Goal: Task Accomplishment & Management: Manage account settings

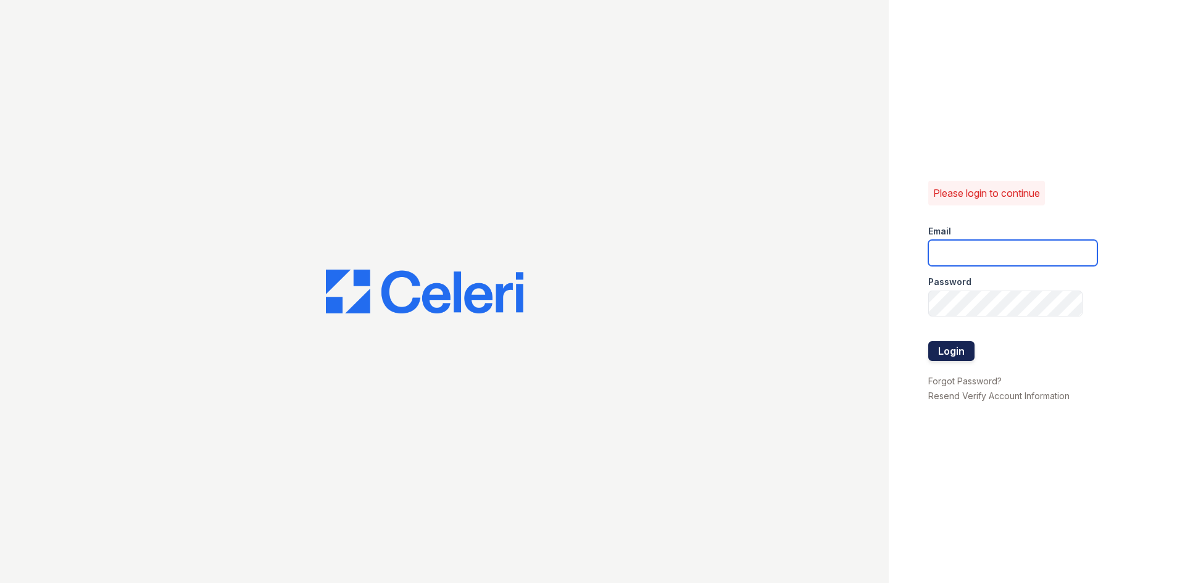
type input "rschlossberg@rushmoremgmt.com"
click at [950, 352] on button "Login" at bounding box center [952, 351] width 46 height 20
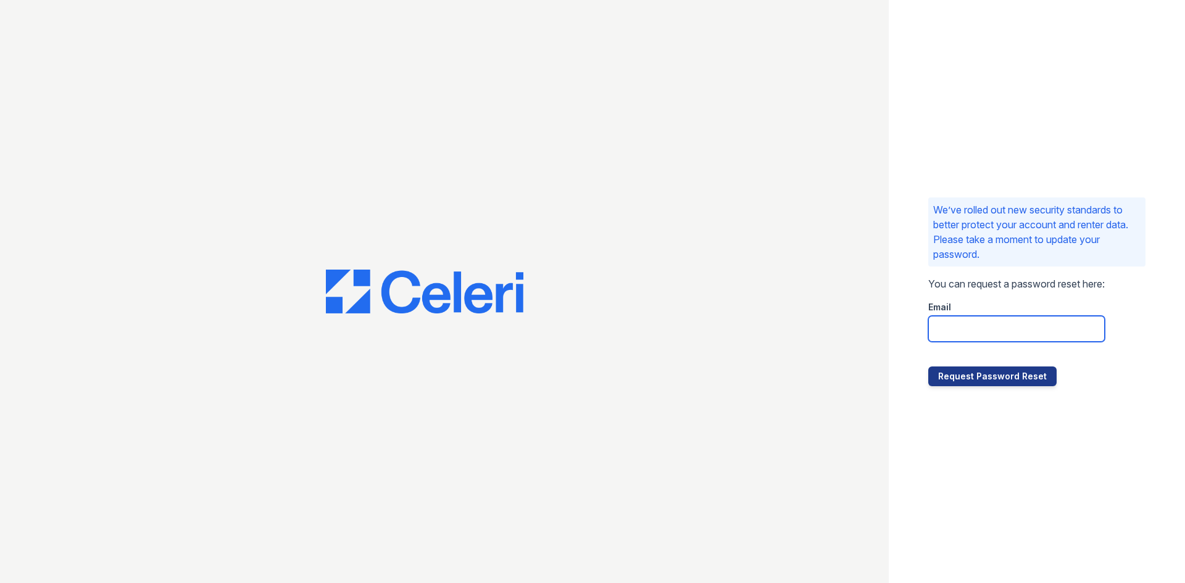
click at [958, 330] on input "email" at bounding box center [1017, 329] width 177 height 26
type input "rschlossberg@rushmoremgmt.com"
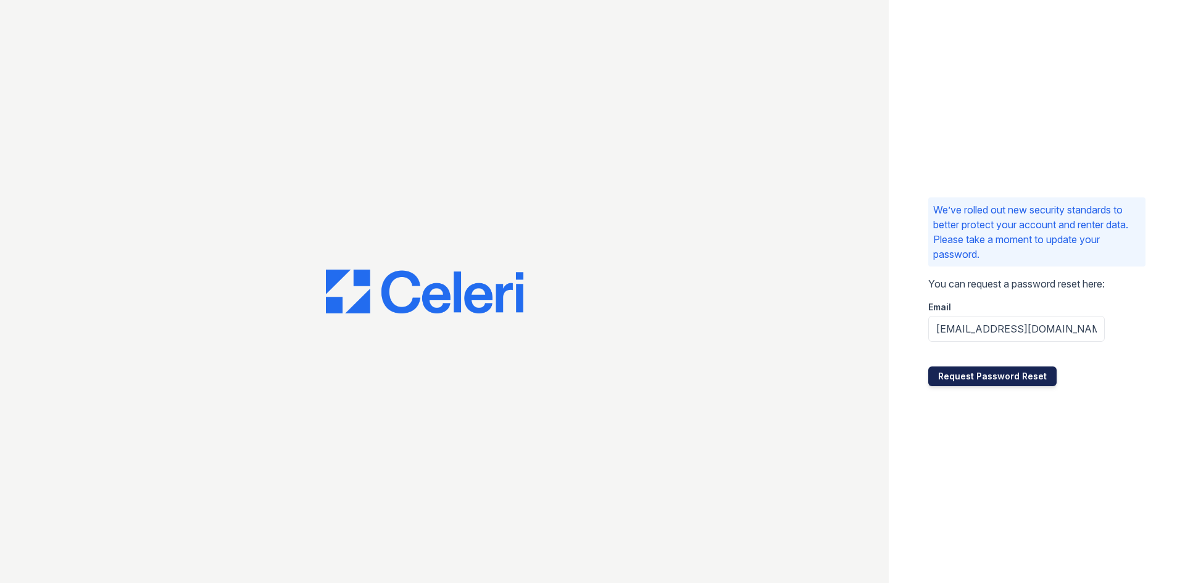
click at [998, 376] on button "Request Password Reset" at bounding box center [993, 377] width 128 height 20
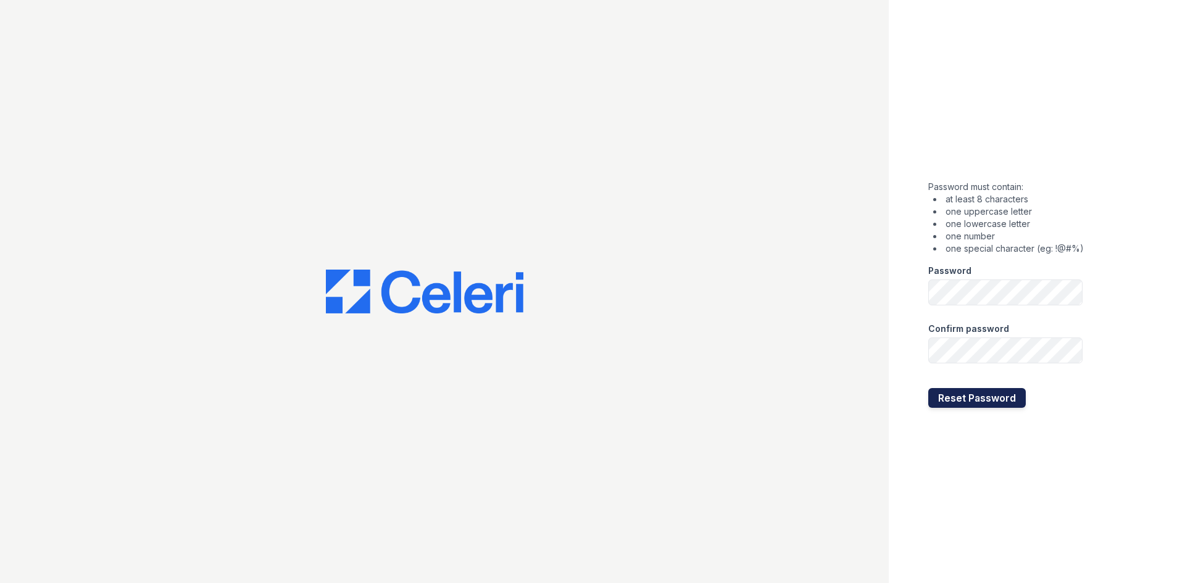
click at [972, 396] on button "Reset Password" at bounding box center [978, 398] width 98 height 20
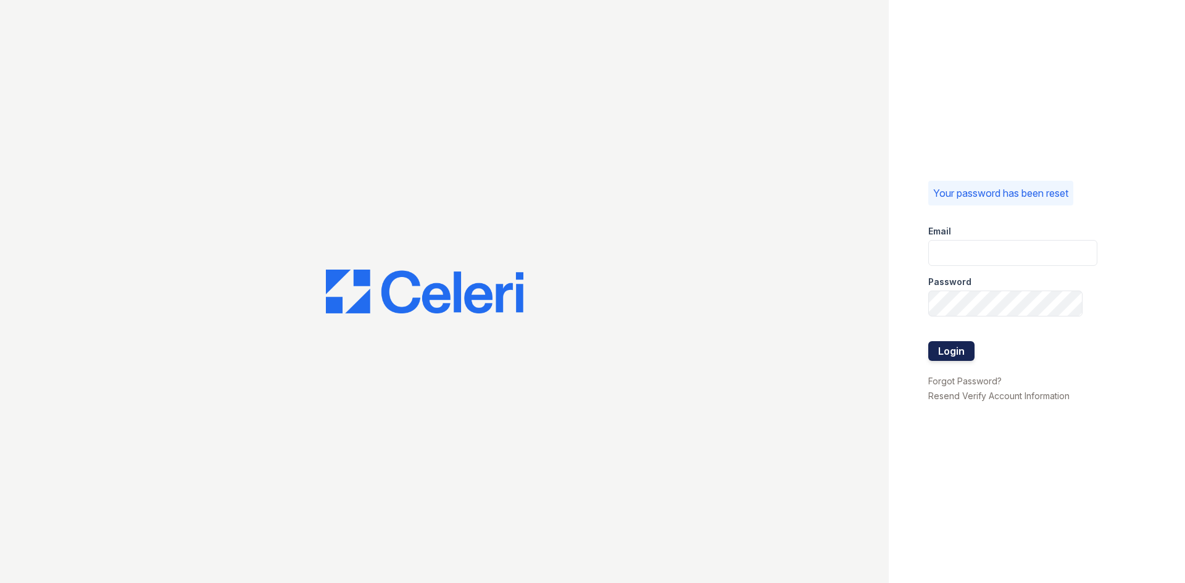
type input "rschlossberg@rushmoremgmt.com"
click at [954, 346] on button "Login" at bounding box center [952, 351] width 46 height 20
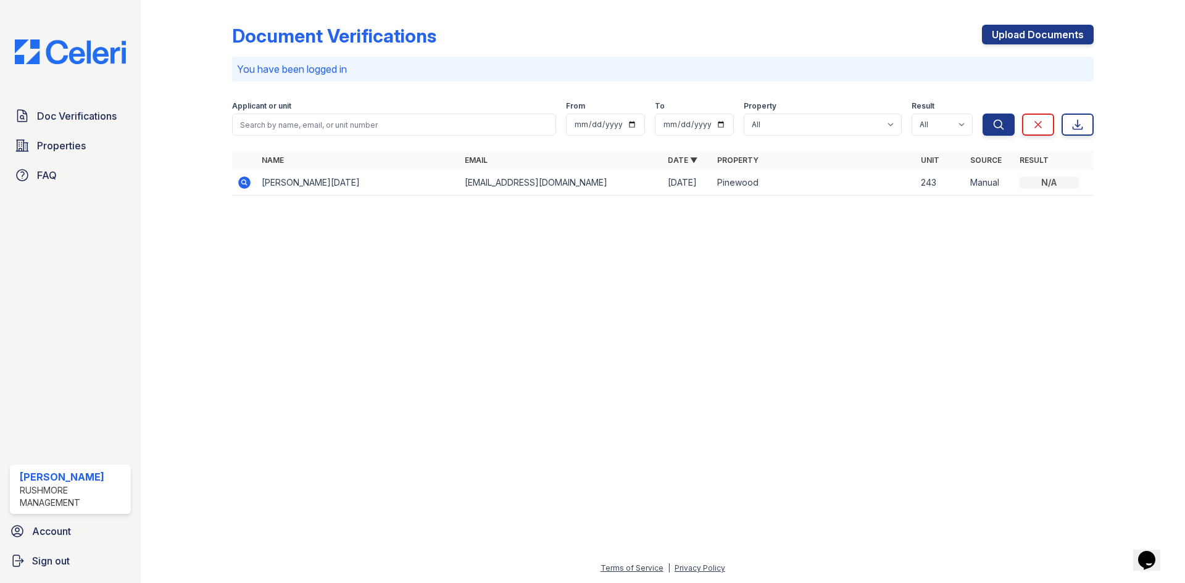
click at [246, 180] on icon at bounding box center [244, 183] width 12 height 12
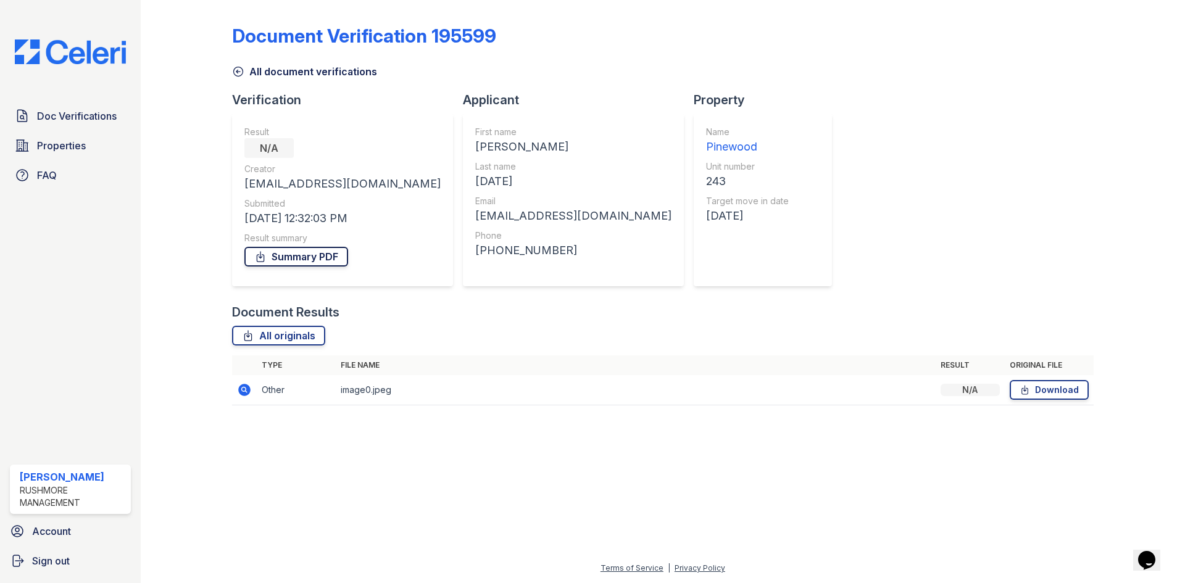
click at [318, 256] on link "Summary PDF" at bounding box center [296, 257] width 104 height 20
